Goal: Feedback & Contribution: Leave review/rating

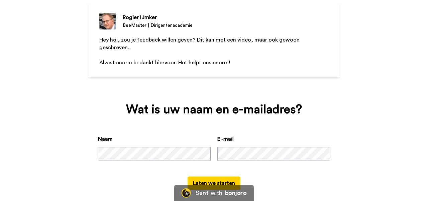
scroll to position [59, 0]
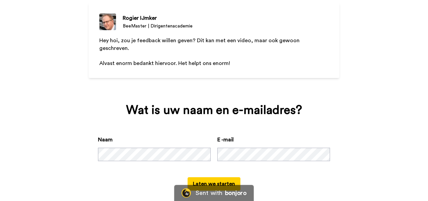
click at [221, 177] on button "Laten we starten" at bounding box center [214, 183] width 53 height 13
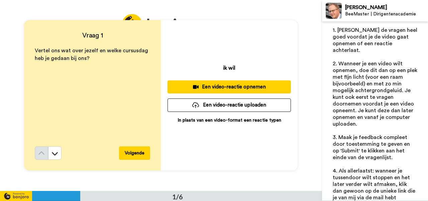
click at [51, 88] on div "Vertel ons wat over jezelf en welke cursusdag heb je gedaan bij ons?" at bounding box center [92, 96] width 115 height 99
click at [218, 117] on p "In plaats van een video-format een reactie typen" at bounding box center [230, 120] width 104 height 7
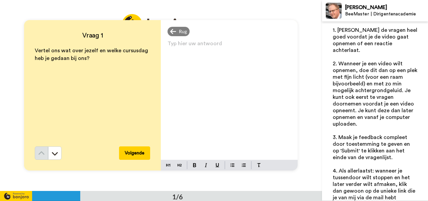
click at [188, 51] on div "Typ hier uw antwoord ﻿" at bounding box center [229, 99] width 137 height 121
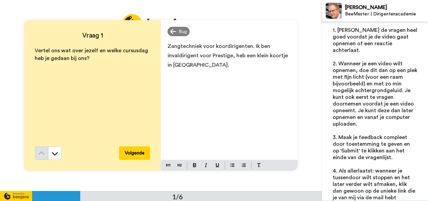
click at [258, 47] on span "Zangtechniek voor koordirigenten. Ik ben invaldirigent voor Prestige, heb een k…" at bounding box center [228, 55] width 122 height 24
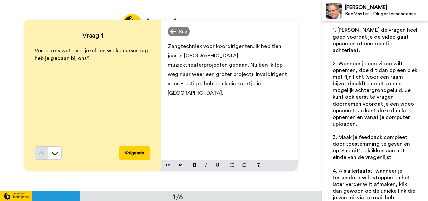
click at [266, 56] on span "Zangtechniek voor koordirigenten. Ik heb tien jaar in [GEOGRAPHIC_DATA] muziekt…" at bounding box center [227, 69] width 121 height 52
click at [265, 46] on span "Zangtechniek voor koordirigenten. Ik heb tien jaar in [GEOGRAPHIC_DATA] muziekt…" at bounding box center [228, 69] width 122 height 52
click at [190, 57] on span "Zangtechniek voor koordirigenten. Ik was tien jaar in [GEOGRAPHIC_DATA] artisti…" at bounding box center [227, 69] width 121 height 52
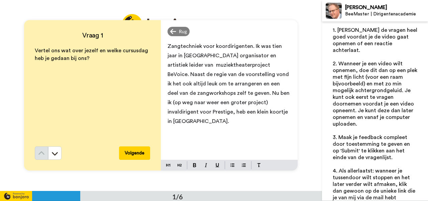
click at [239, 65] on span "Zangtechniek voor koordirigenten. Ik was tien jaar in [GEOGRAPHIC_DATA] organis…" at bounding box center [228, 83] width 123 height 80
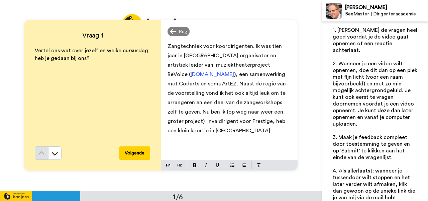
click at [290, 67] on p "Zangtechniek voor koordirigenten. Ik was tien jaar in [GEOGRAPHIC_DATA] organis…" at bounding box center [228, 88] width 123 height 94
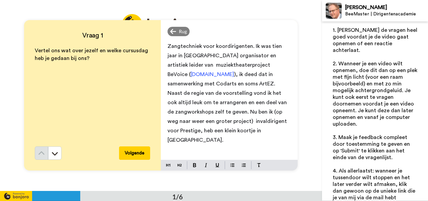
click at [290, 124] on p "Zangtechniek voor koordirigenten. Ik was tien jaar in [GEOGRAPHIC_DATA] organis…" at bounding box center [228, 92] width 123 height 103
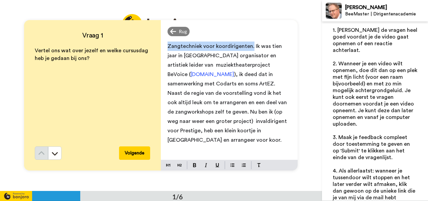
drag, startPoint x: 250, startPoint y: 47, endPoint x: 159, endPoint y: 47, distance: 90.9
click at [159, 47] on div "Vraag 1 Vertel ons wat over jezelf en welke cursusdag heb je gedaan bij ons? Vo…" at bounding box center [160, 95] width 273 height 150
click at [195, 166] on img at bounding box center [194, 165] width 3 height 4
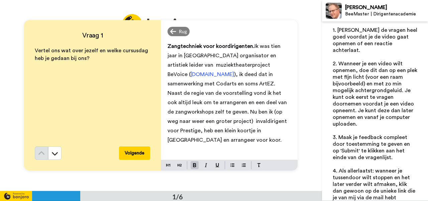
click at [252, 44] on span "Ik was tien jaar in [GEOGRAPHIC_DATA] organisator en artistiek leider van muzie…" at bounding box center [224, 59] width 114 height 33
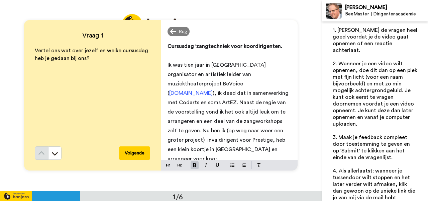
click at [276, 46] on span "Cursusdag 'zangtechniek voor koordirigenten." at bounding box center [224, 45] width 115 height 5
click at [199, 45] on span "Cursusdag 'zangtechniek voor koordirigenten'." at bounding box center [225, 45] width 116 height 5
click at [198, 47] on span "Cursusdag 'zangtechniek voor koordirigenten'." at bounding box center [225, 45] width 116 height 5
click at [169, 51] on p "﻿" at bounding box center [228, 55] width 123 height 9
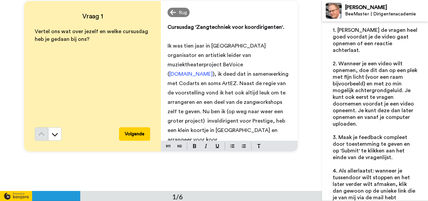
scroll to position [19, 0]
click at [217, 102] on span "), ik deed dat in samenwerking met Codarts en soms ArtEZ. Naast de regie van de…" at bounding box center [228, 107] width 122 height 71
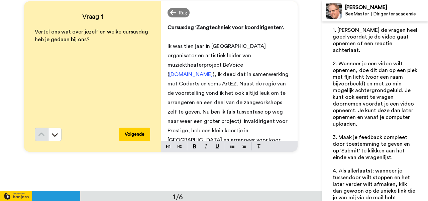
click at [140, 133] on button "Volgende" at bounding box center [134, 133] width 31 height 13
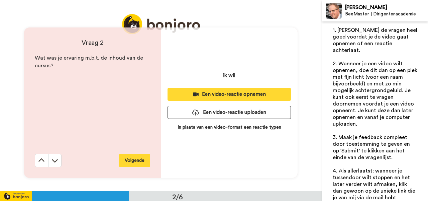
scroll to position [191, 0]
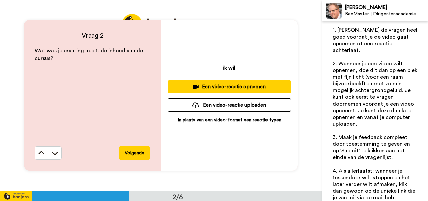
click at [213, 116] on p "In plaats van een video-format een reactie typen" at bounding box center [230, 119] width 104 height 7
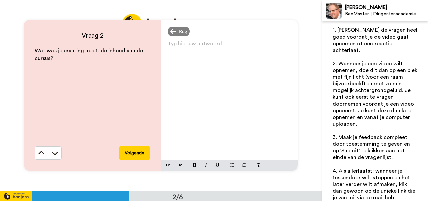
click at [204, 76] on div "Typ hier uw antwoord ﻿" at bounding box center [229, 99] width 137 height 121
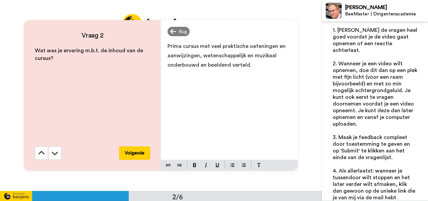
click at [135, 150] on button "Volgende" at bounding box center [134, 152] width 31 height 13
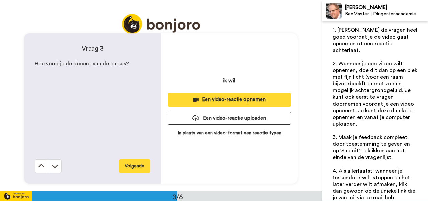
scroll to position [381, 0]
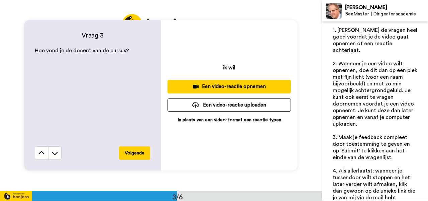
click at [192, 119] on p "In plaats van een video-format een reactie typen" at bounding box center [230, 119] width 104 height 7
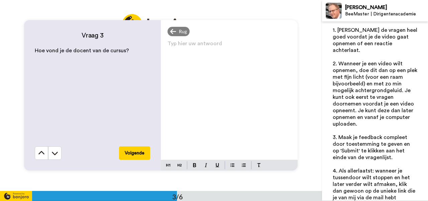
click at [190, 51] on div "Typ hier uw antwoord ﻿" at bounding box center [229, 99] width 137 height 121
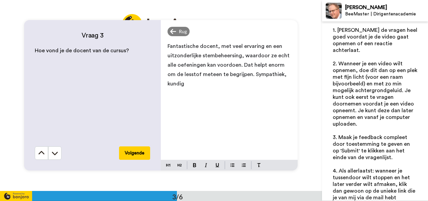
click at [243, 74] on span "Fantastische docent, met veel ervaring en een uitzonderlijke stembeheersing, wa…" at bounding box center [228, 64] width 123 height 43
click at [143, 153] on button "Volgende" at bounding box center [134, 152] width 31 height 13
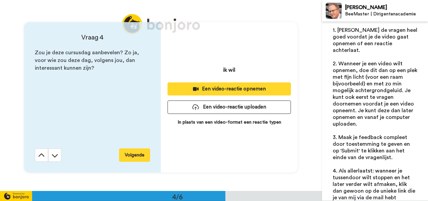
scroll to position [571, 0]
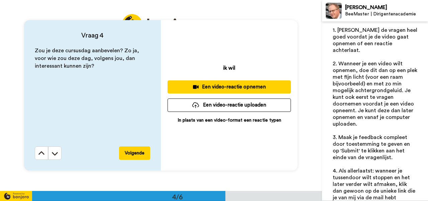
click at [217, 120] on p "In plaats van een video-format een reactie typen" at bounding box center [230, 120] width 104 height 7
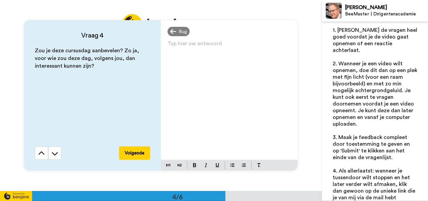
click at [195, 40] on div "Typ hier uw antwoord ﻿" at bounding box center [229, 99] width 137 height 121
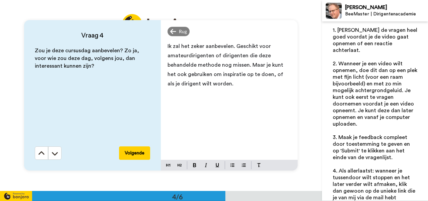
click at [136, 153] on button "Volgende" at bounding box center [134, 152] width 31 height 13
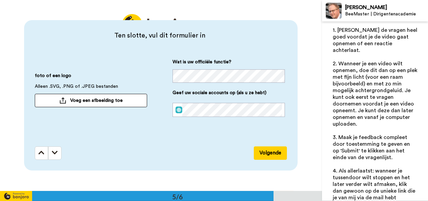
scroll to position [0, 166]
click at [276, 154] on button "Volgende" at bounding box center [270, 152] width 33 height 13
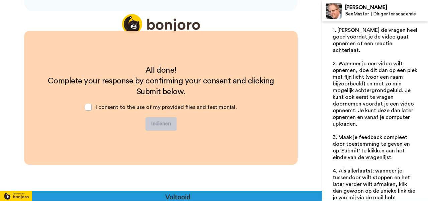
scroll to position [924, 0]
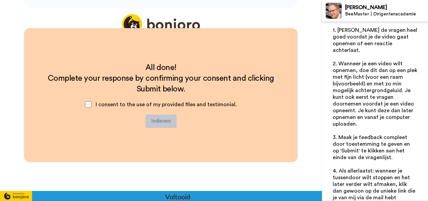
click at [91, 105] on span at bounding box center [88, 104] width 7 height 7
click at [160, 124] on button "Indienen" at bounding box center [160, 120] width 31 height 13
